Goal: Participate in discussion: Engage in conversation with other users on a specific topic

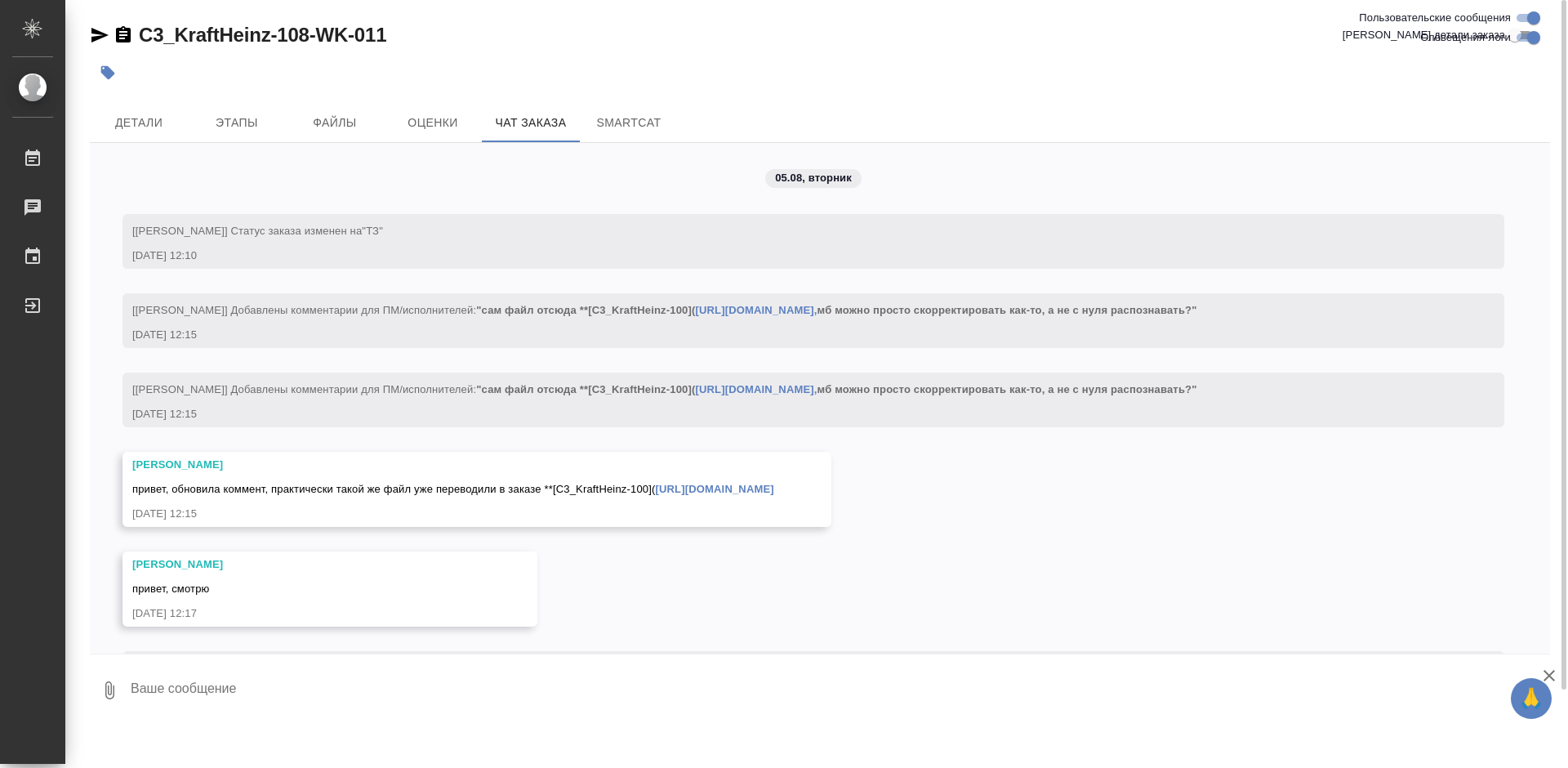
scroll to position [10198, 0]
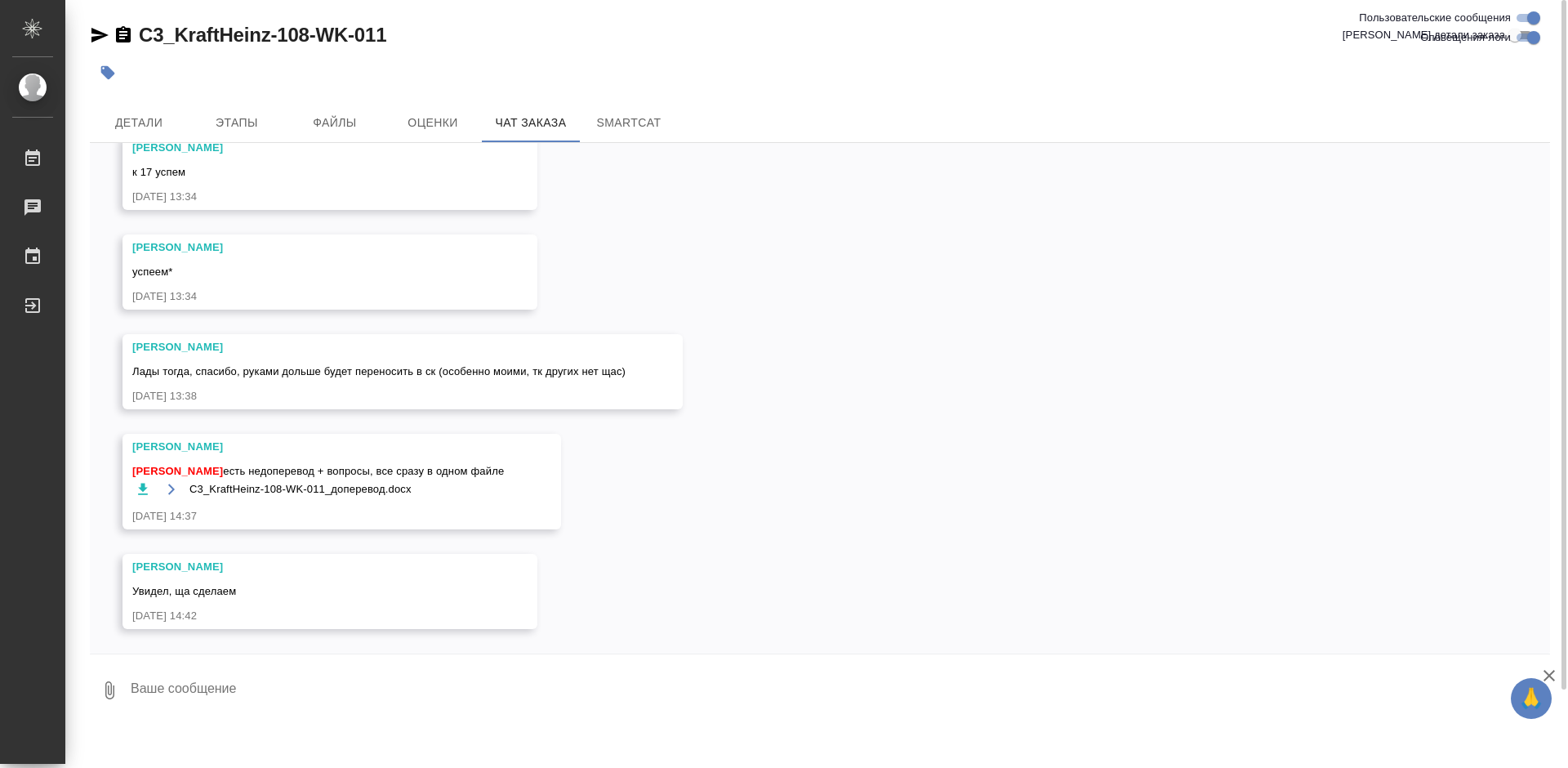
click at [144, 487] on icon "button" at bounding box center [143, 489] width 10 height 11
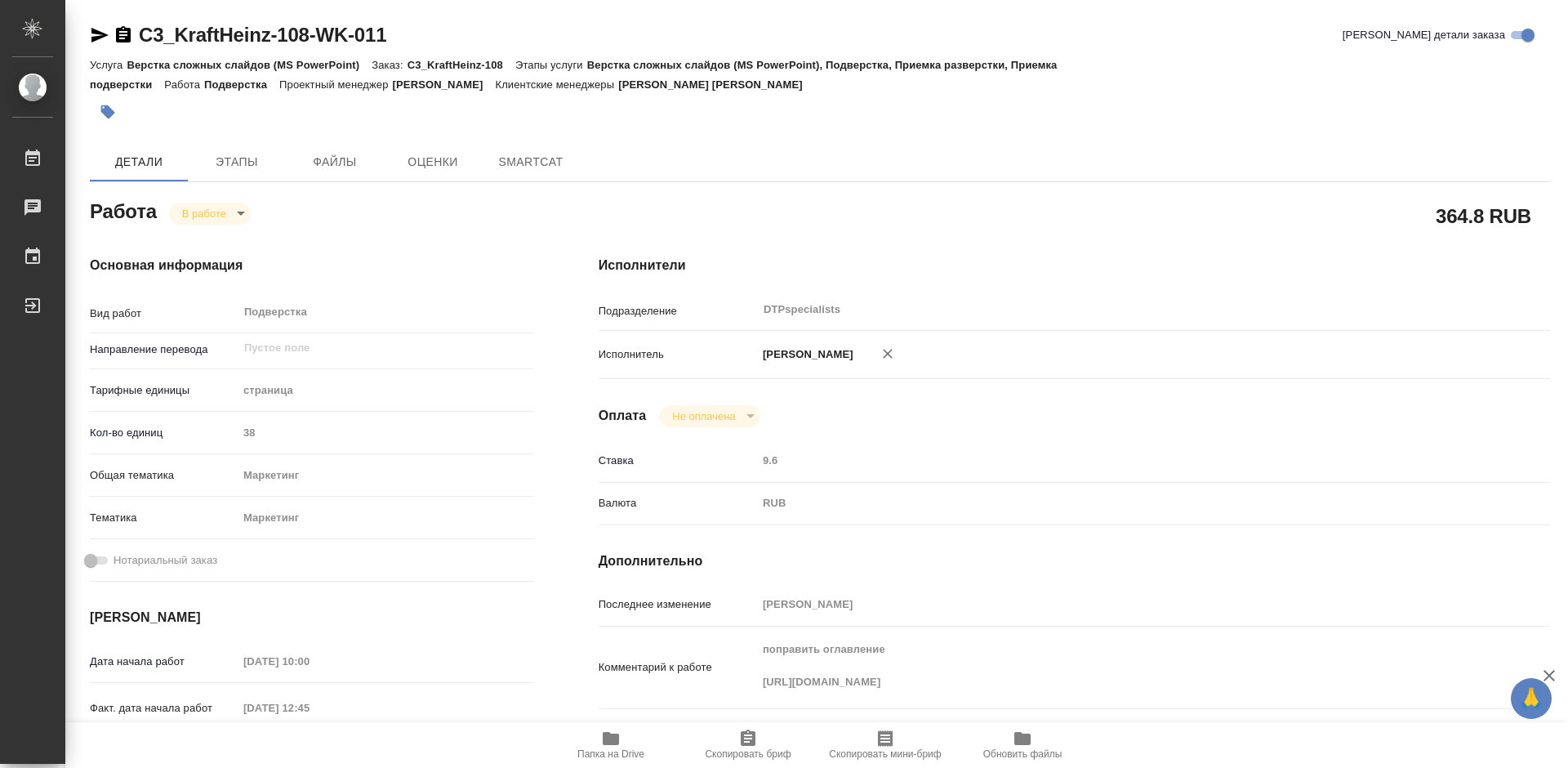
type textarea "x"
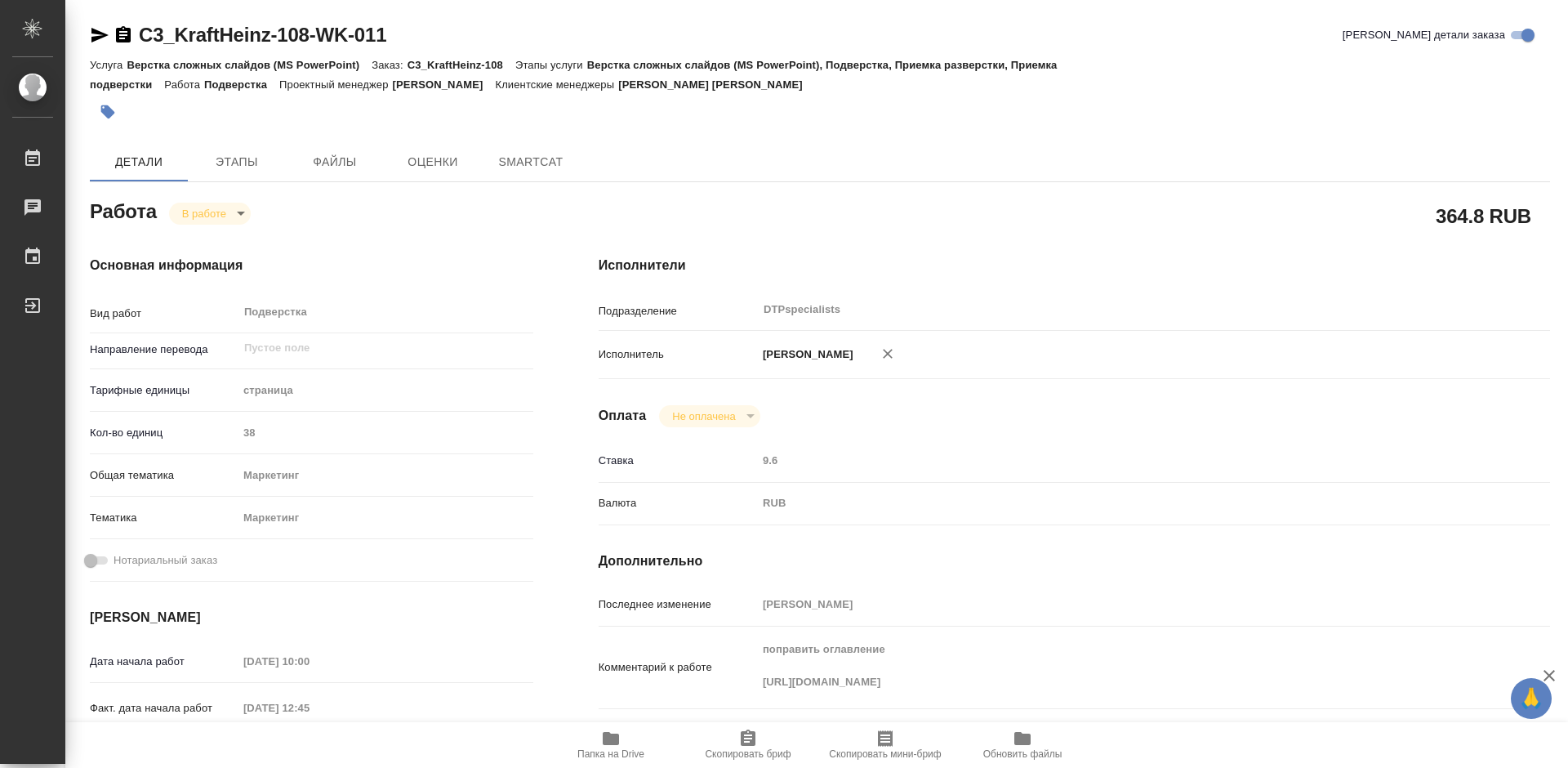
type textarea "x"
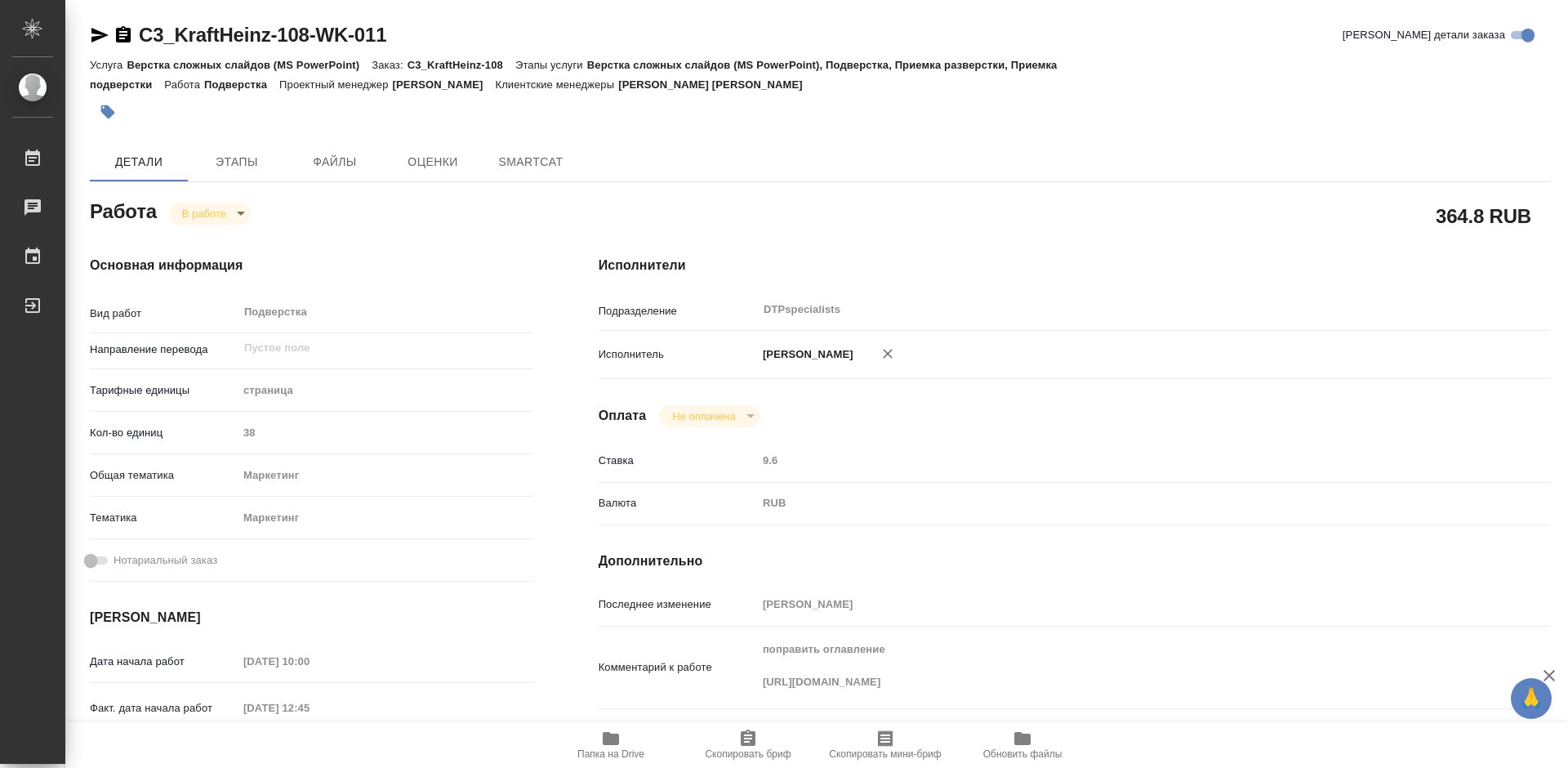
type textarea "x"
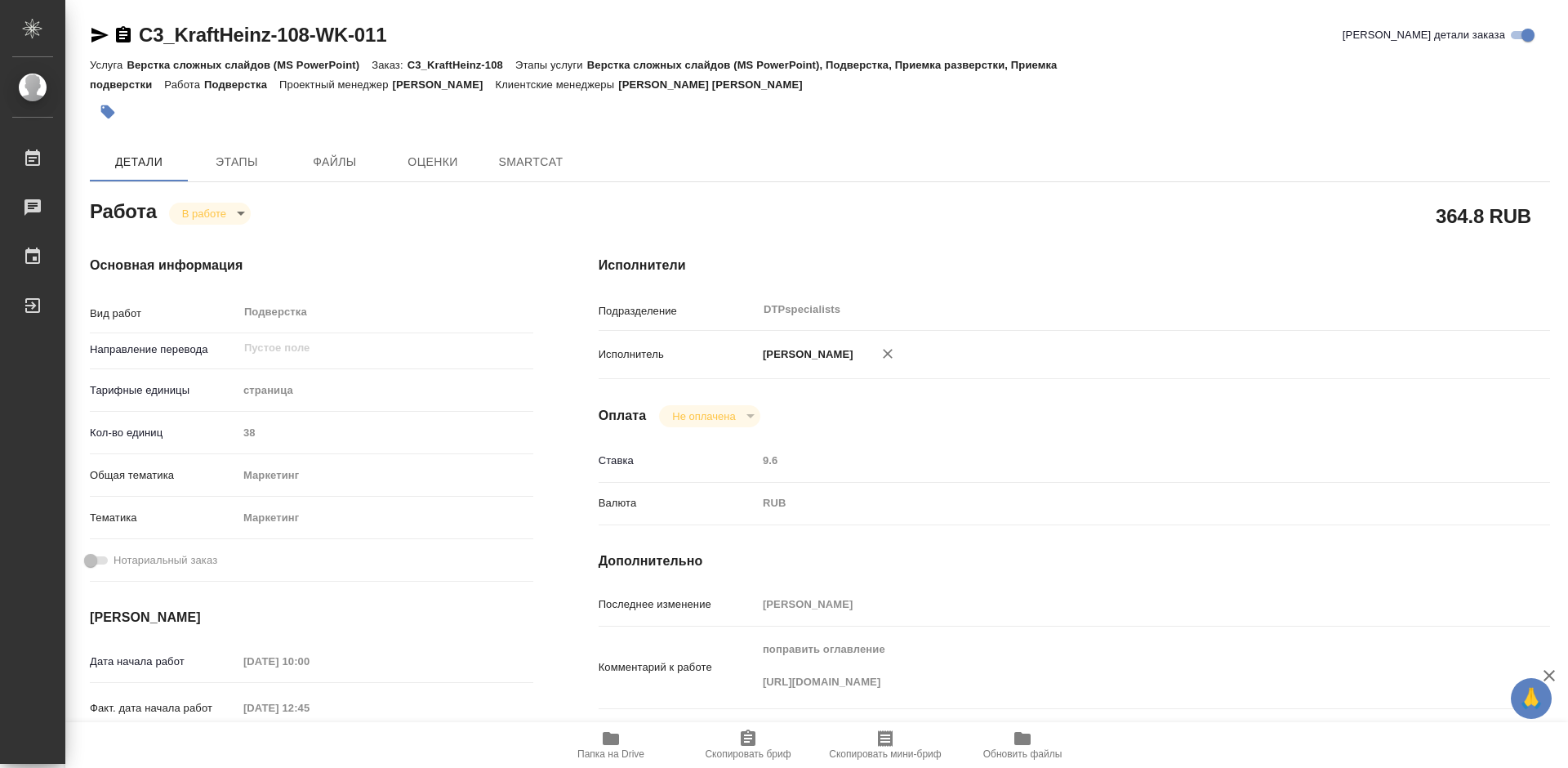
type textarea "x"
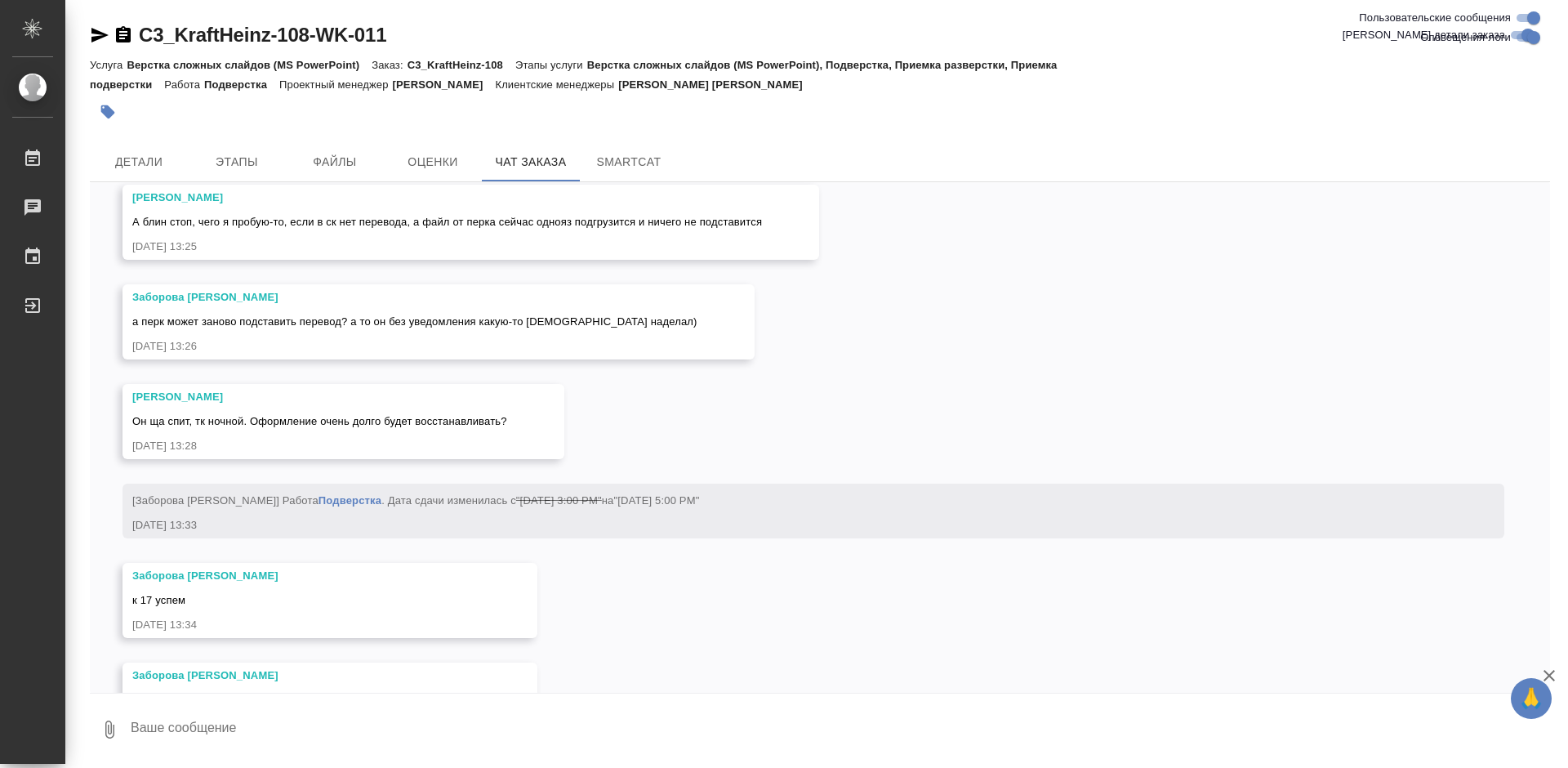
scroll to position [9682, 0]
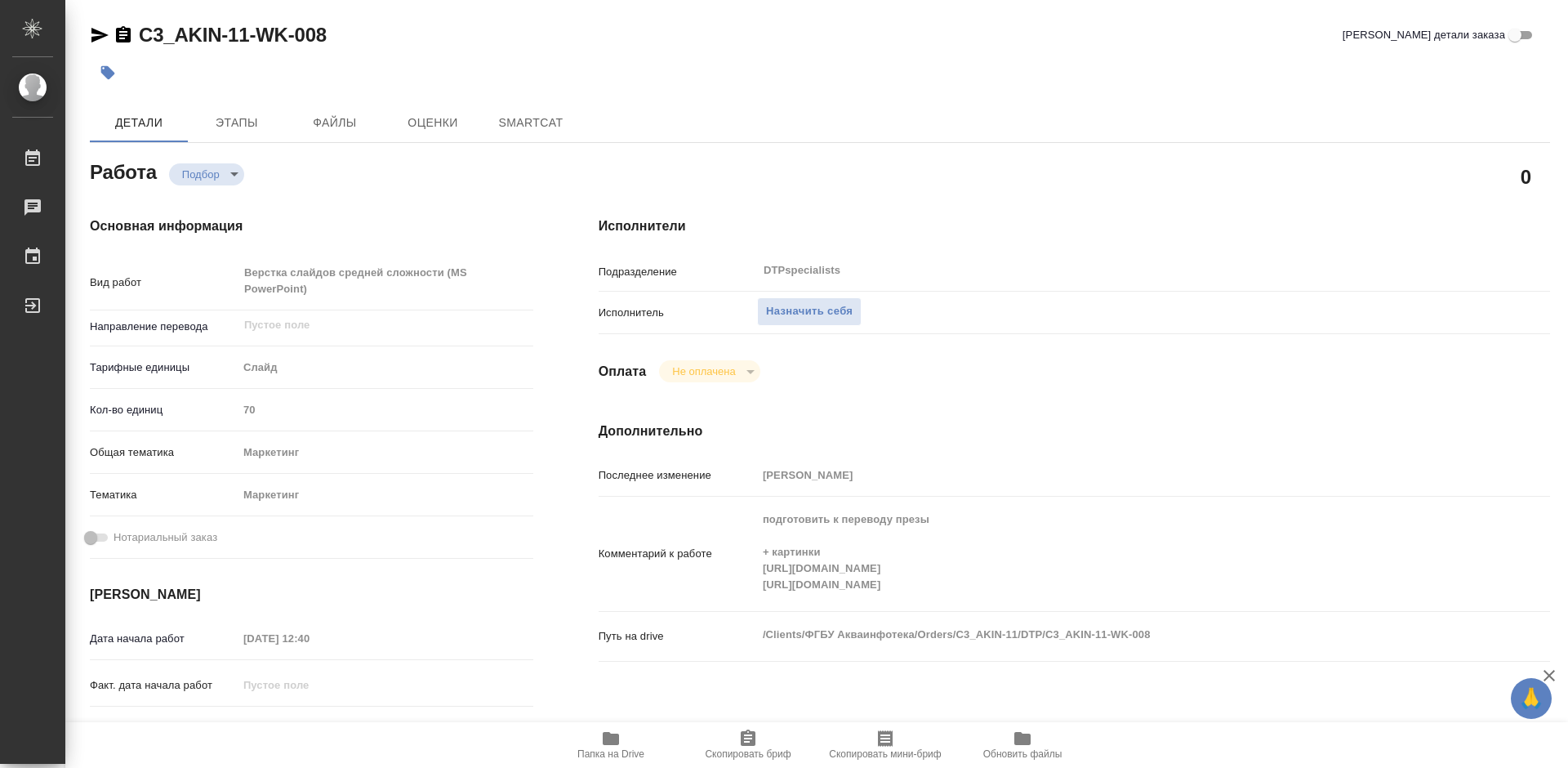
type textarea "x"
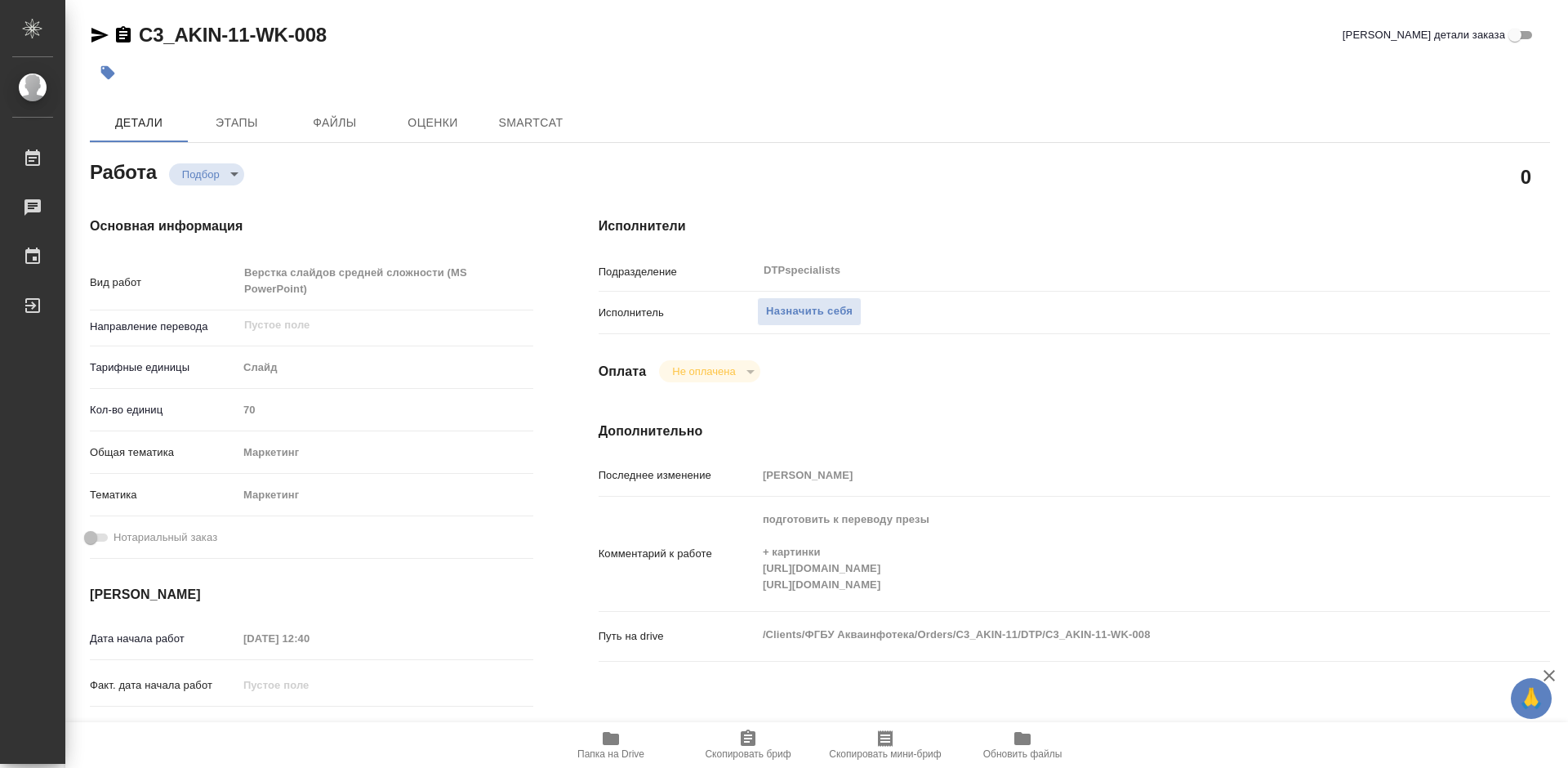
type textarea "x"
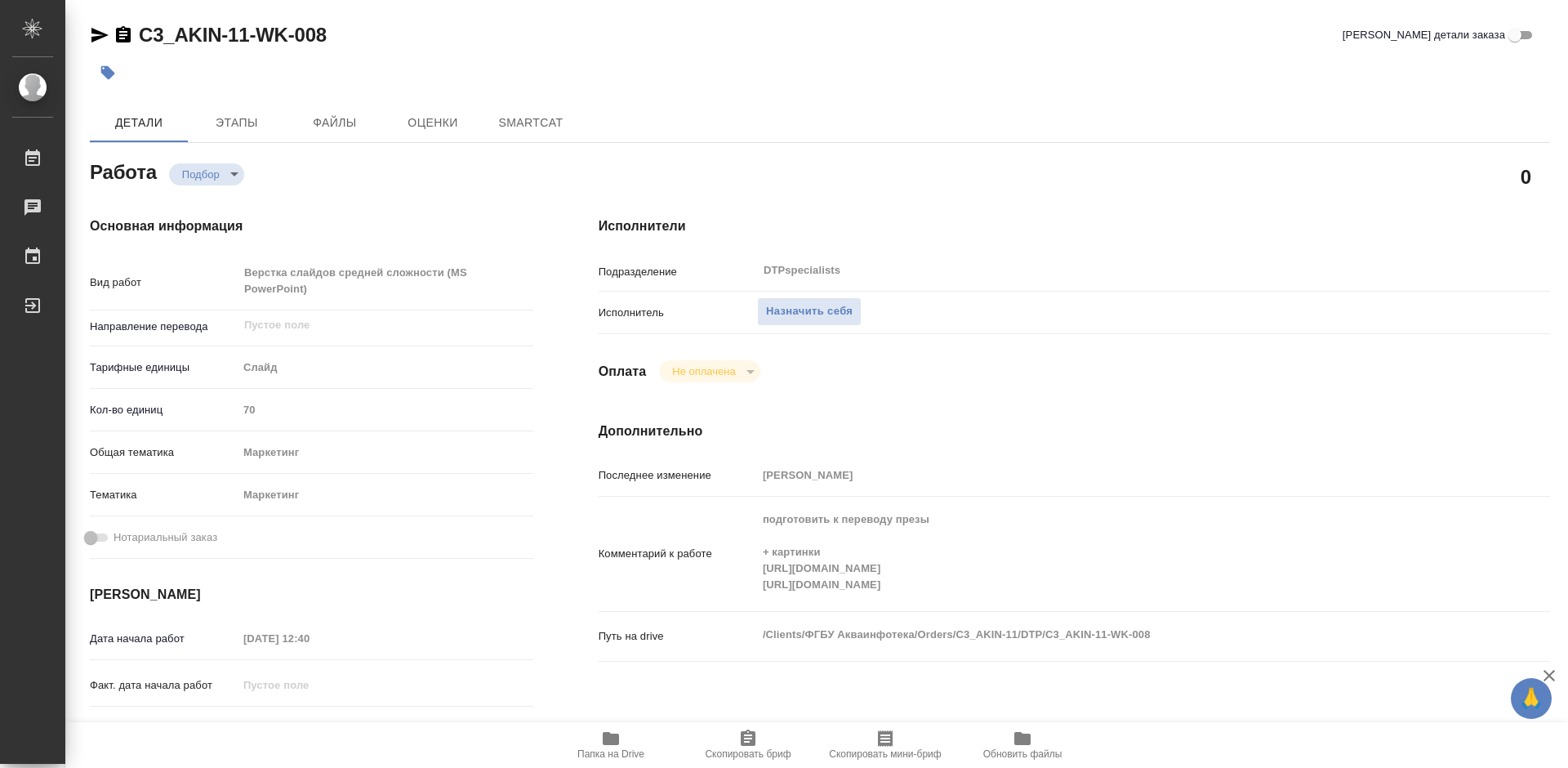
type textarea "x"
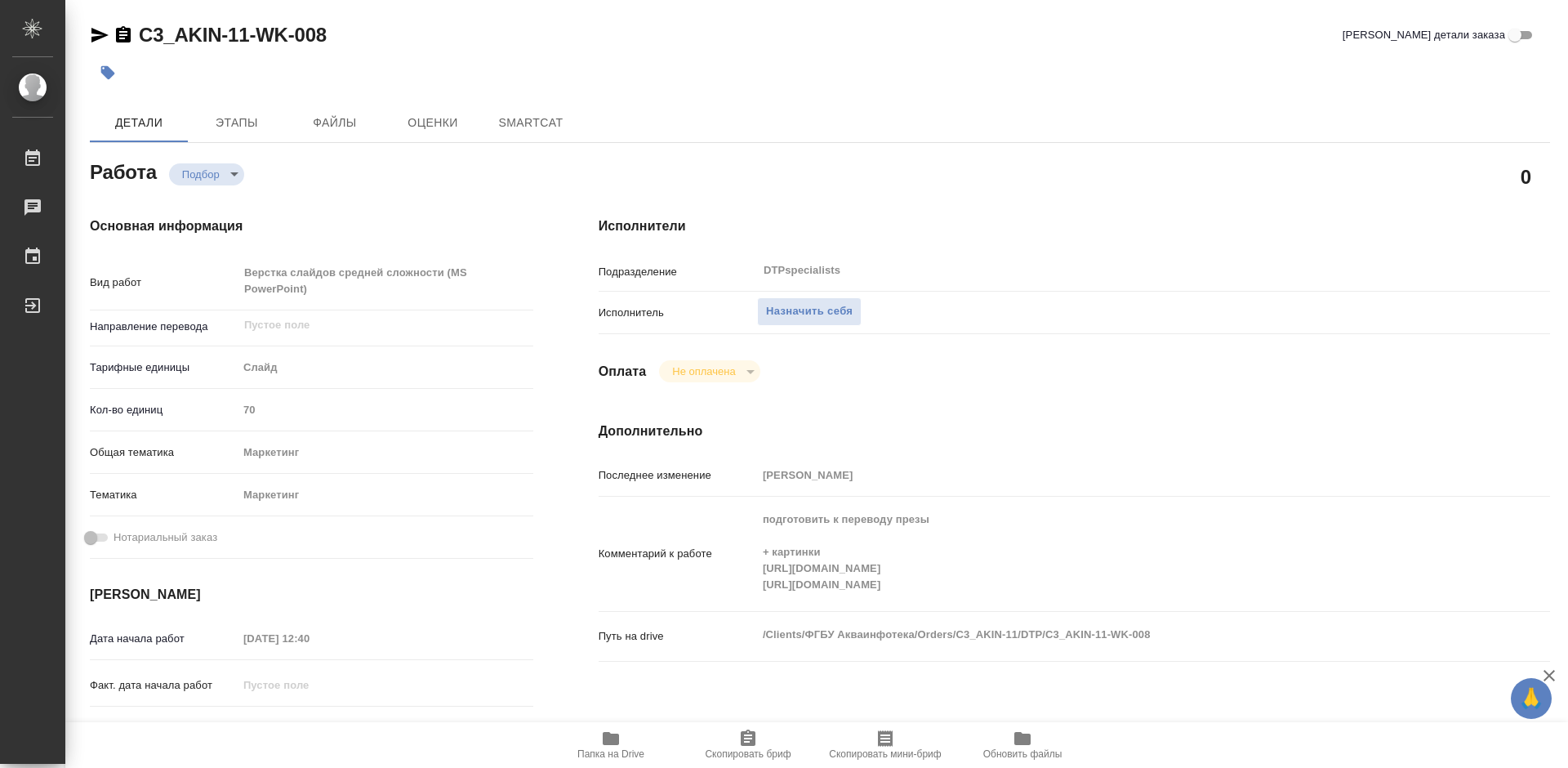
type textarea "x"
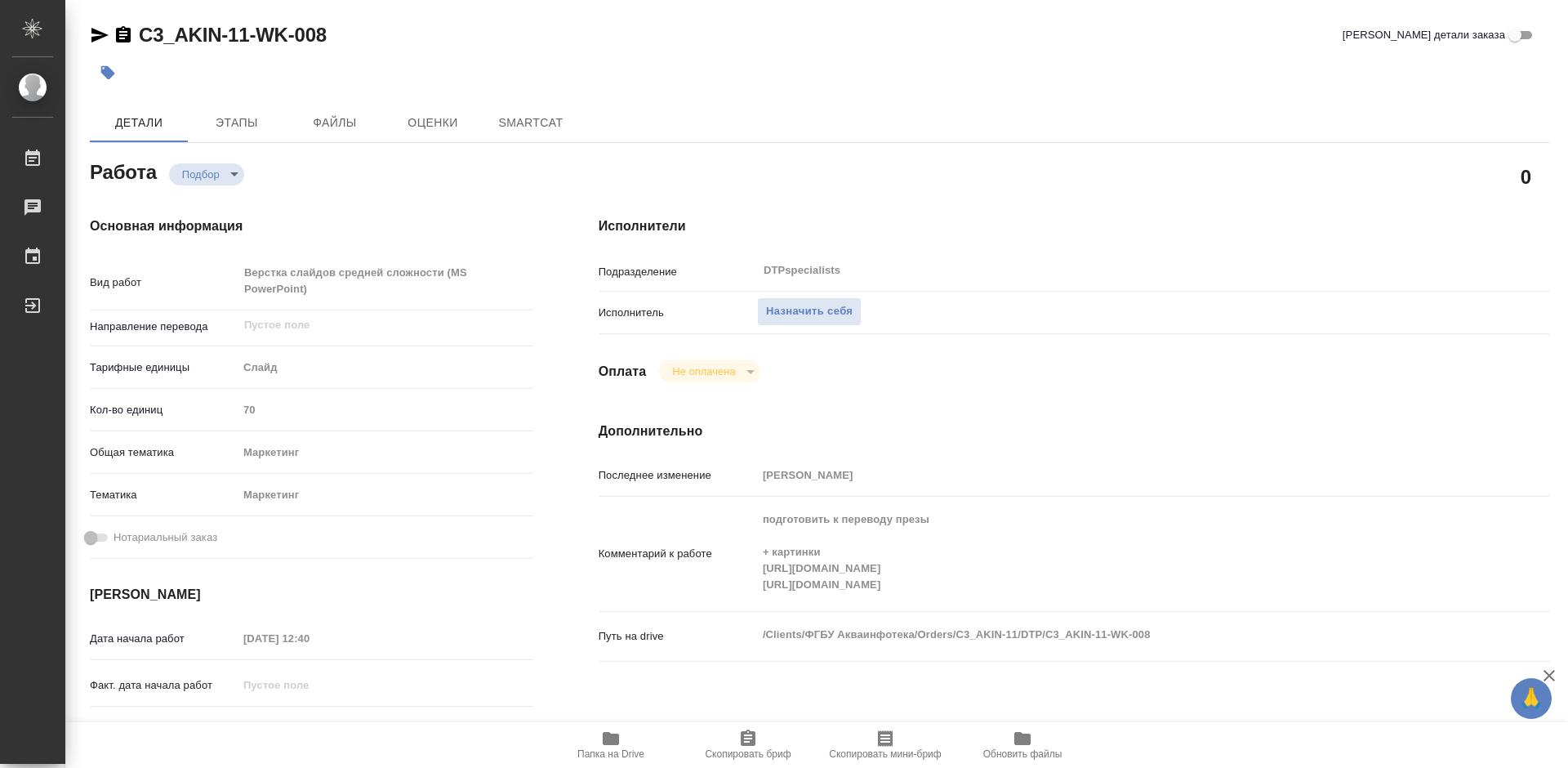
type textarea "x"
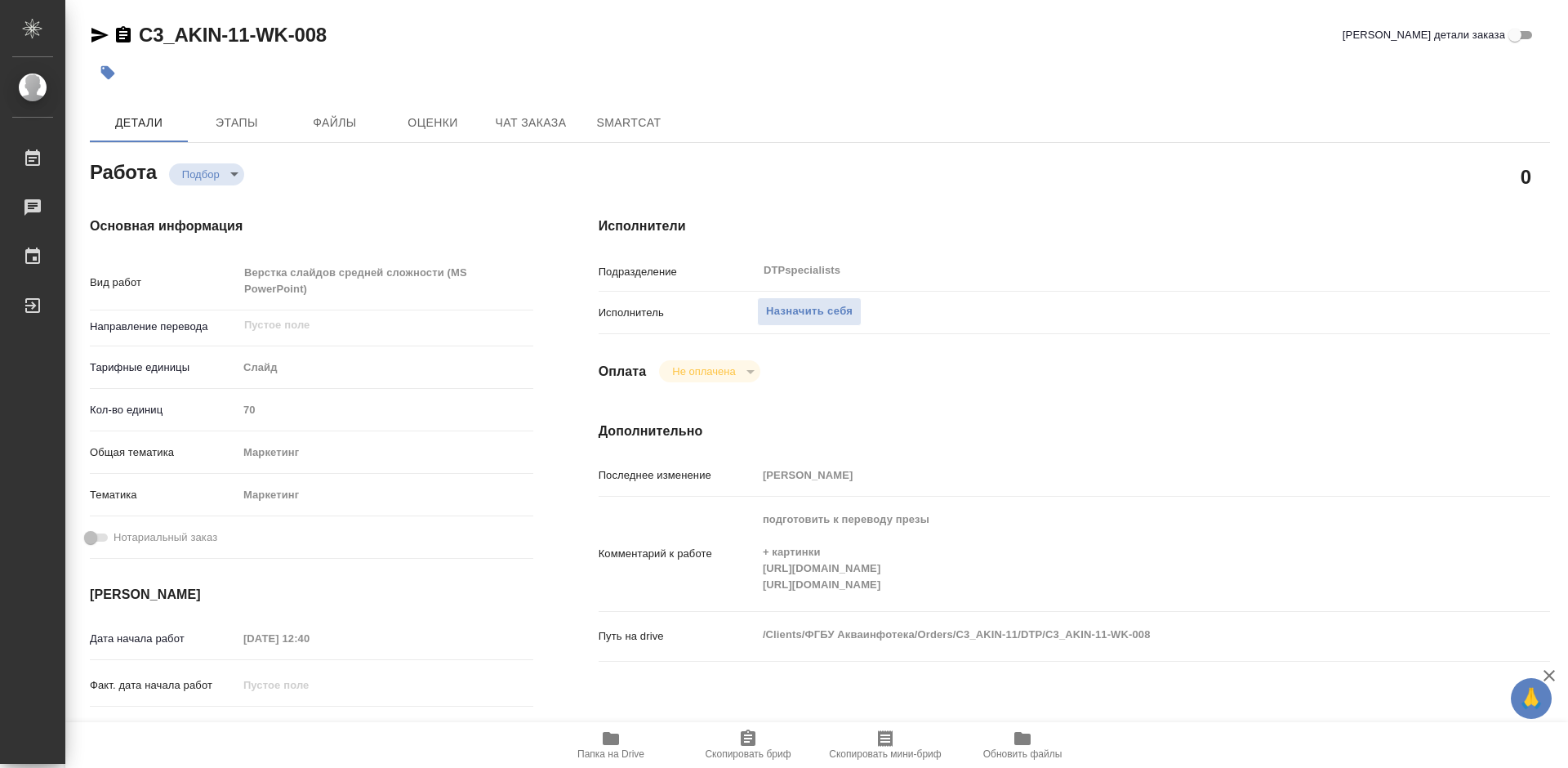
type textarea "x"
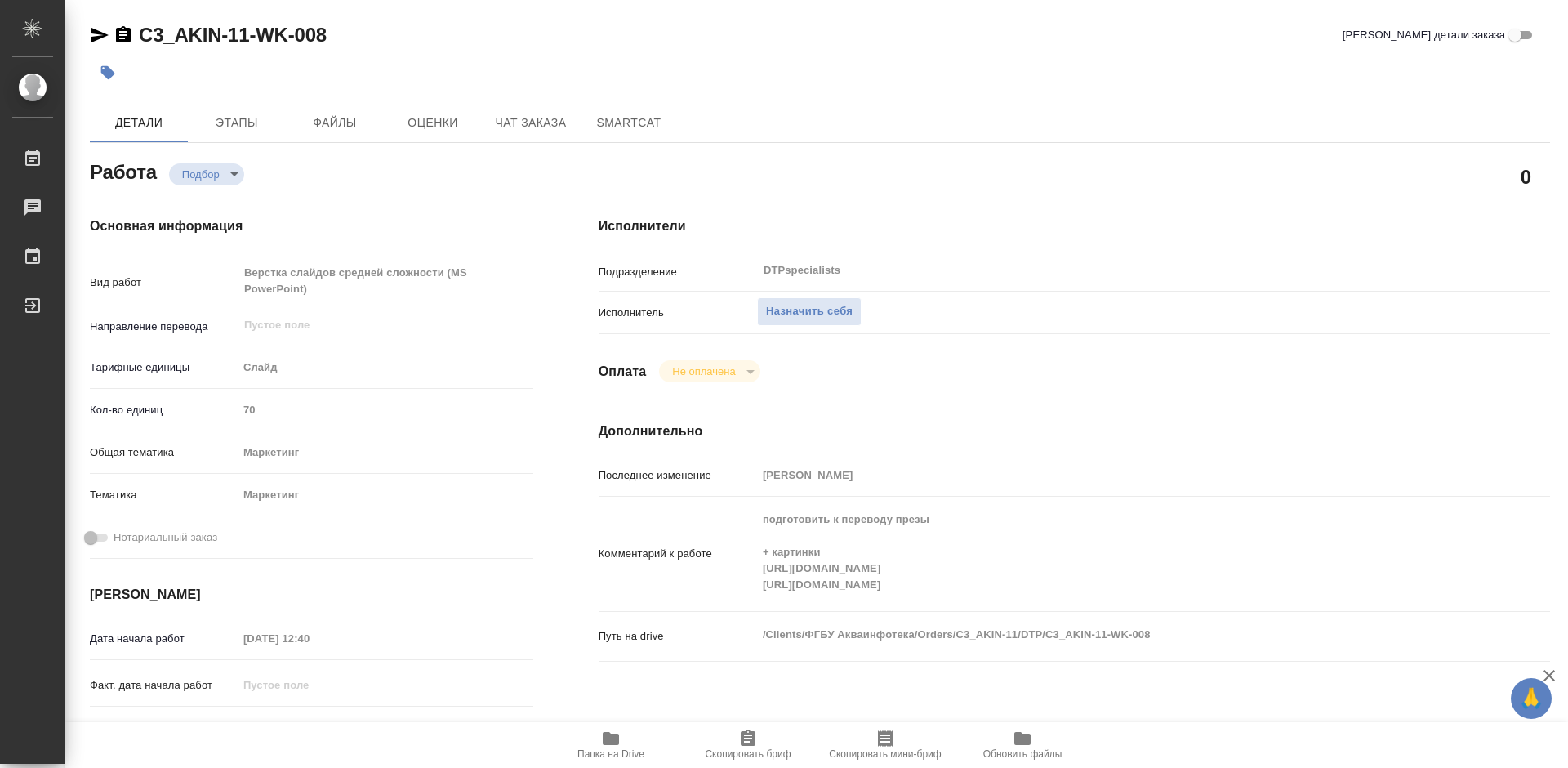
type textarea "x"
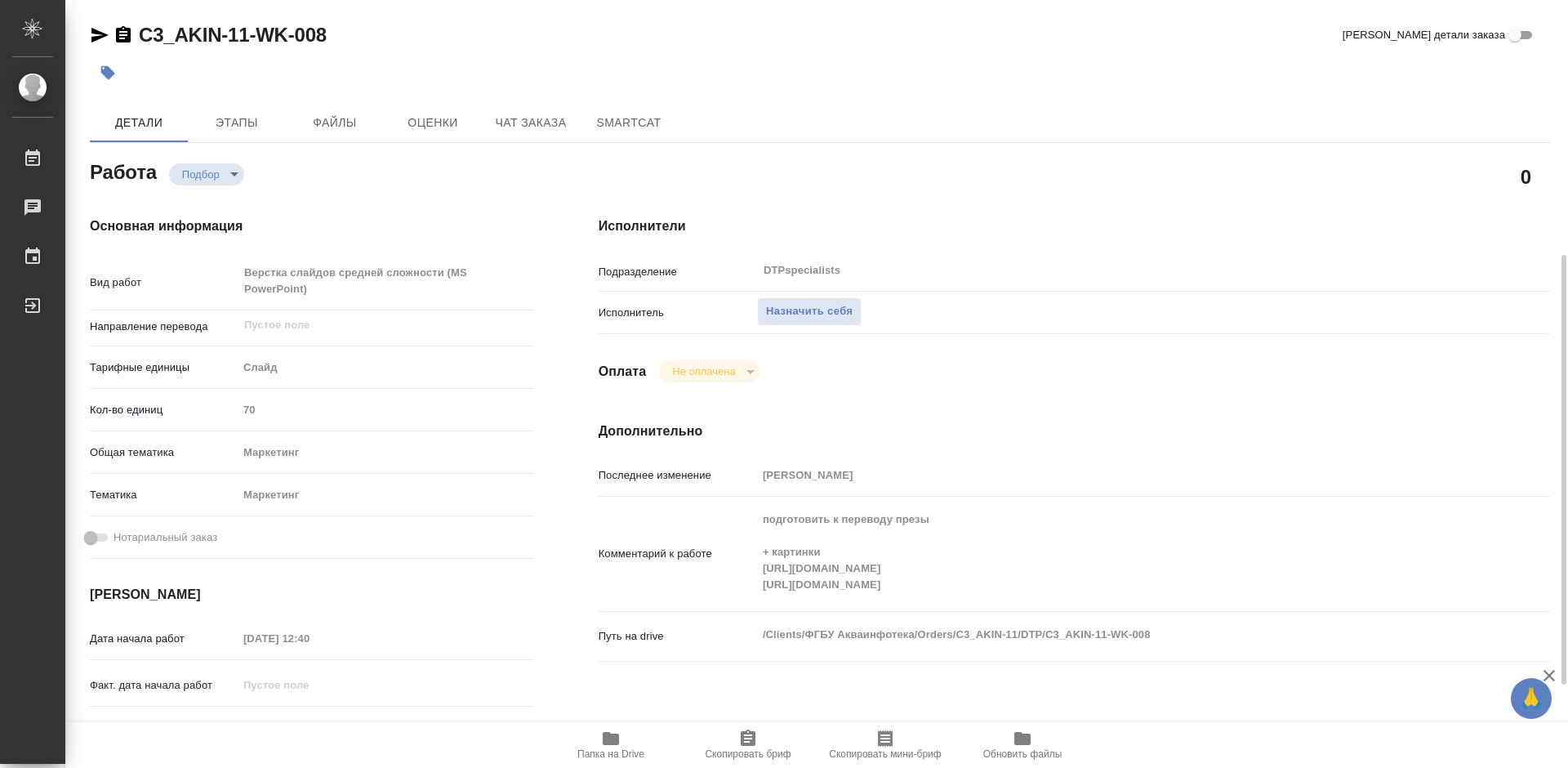
scroll to position [245, 0]
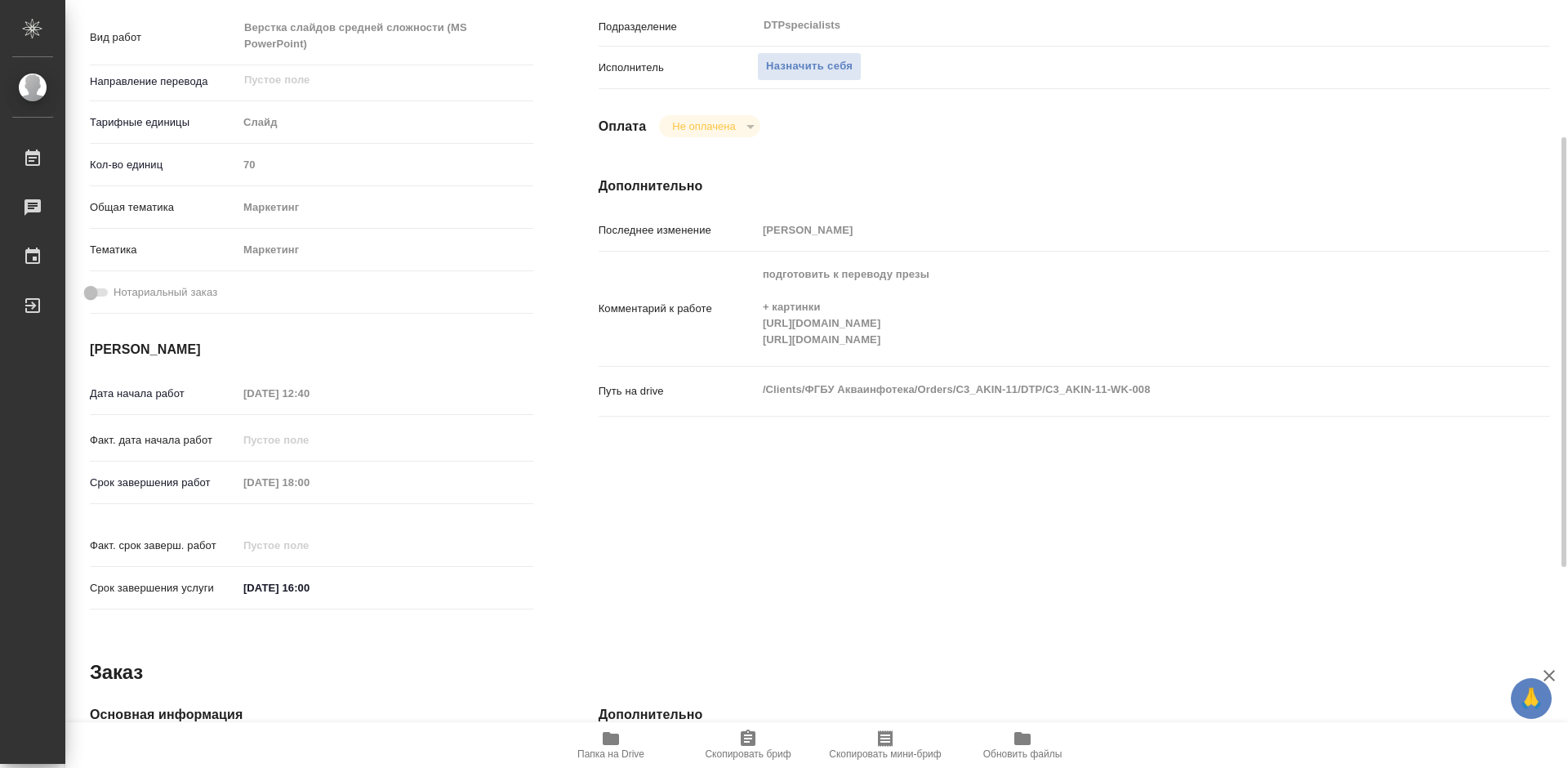
type textarea "x"
